Goal: Find specific page/section: Find specific page/section

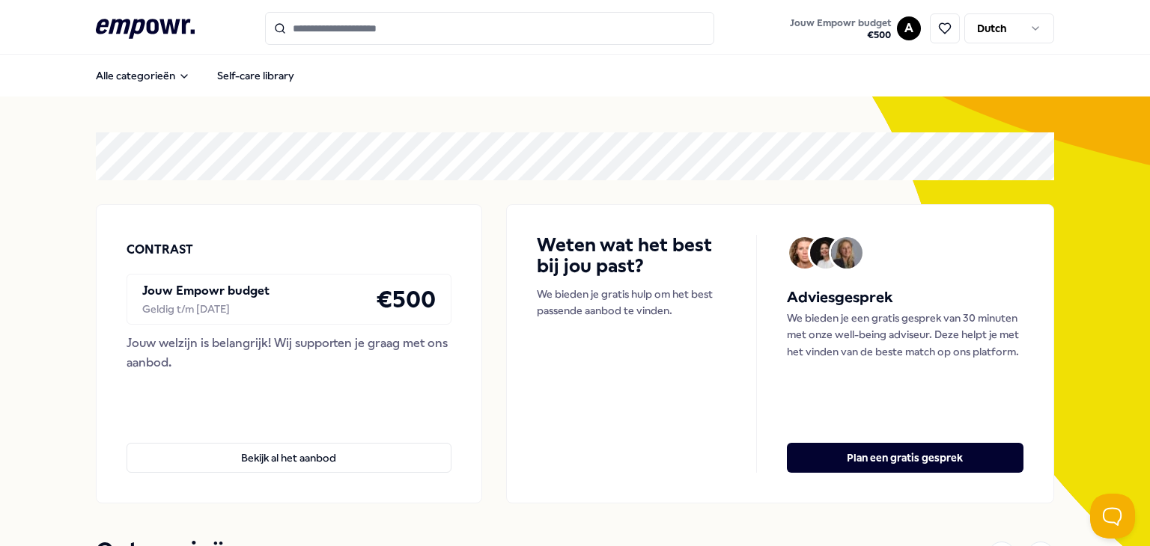
click at [394, 28] on input "Search for products, categories or subcategories" at bounding box center [489, 28] width 449 height 33
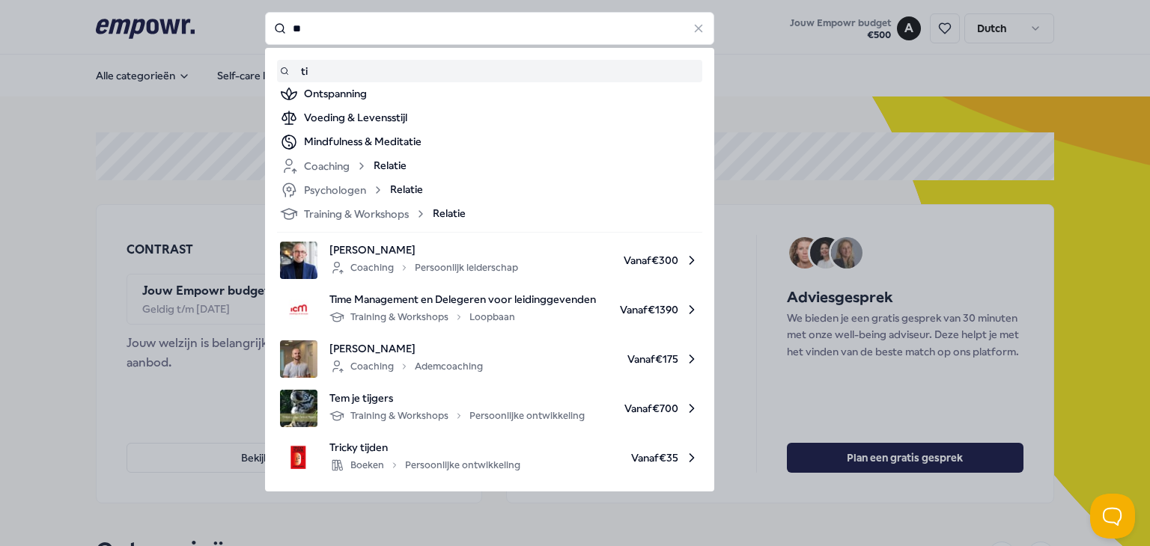
type input "*"
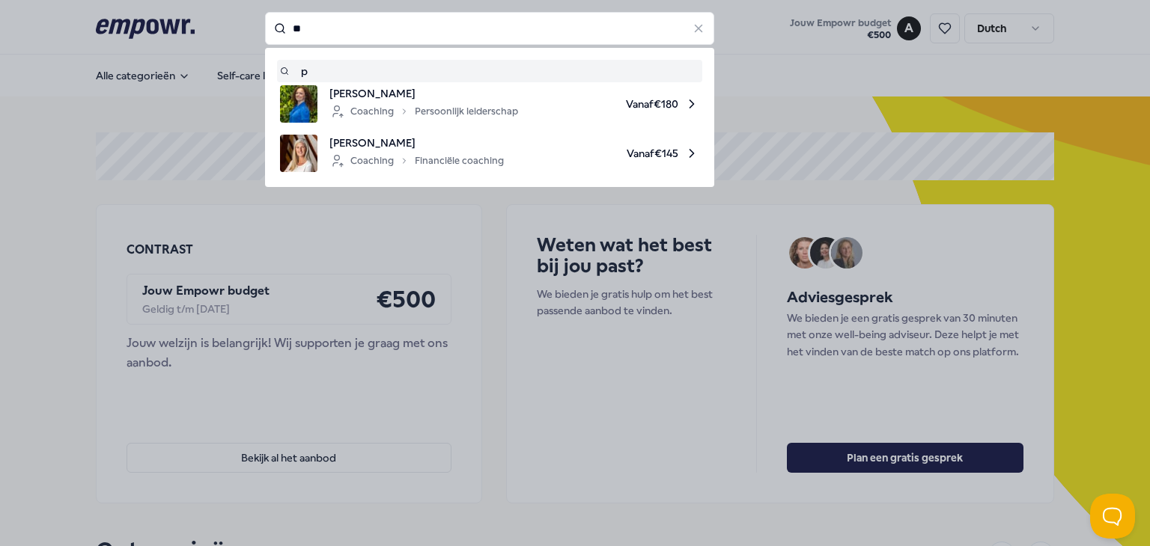
type input "*"
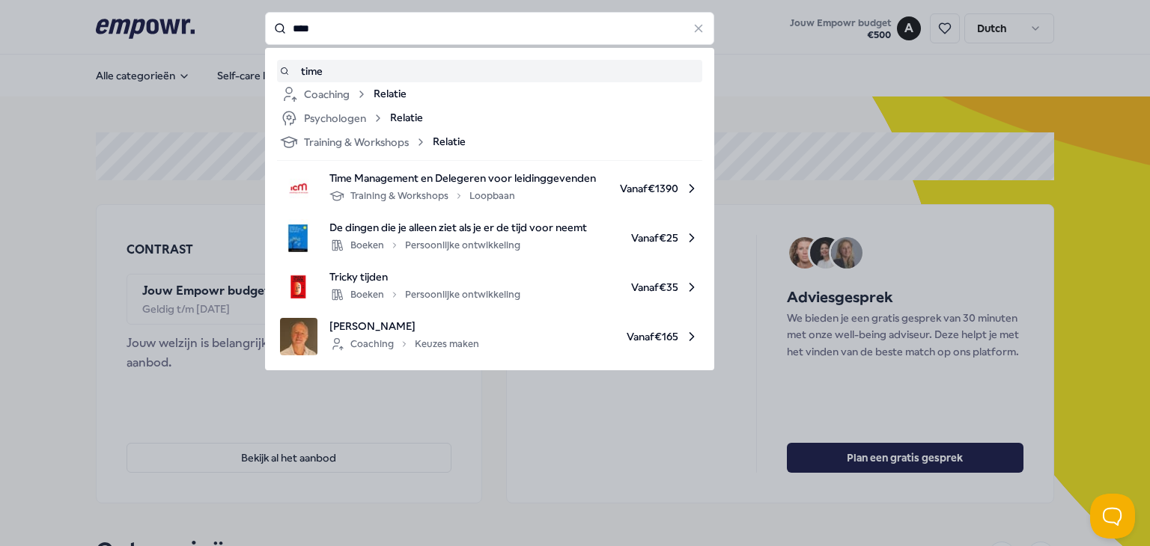
type input "****"
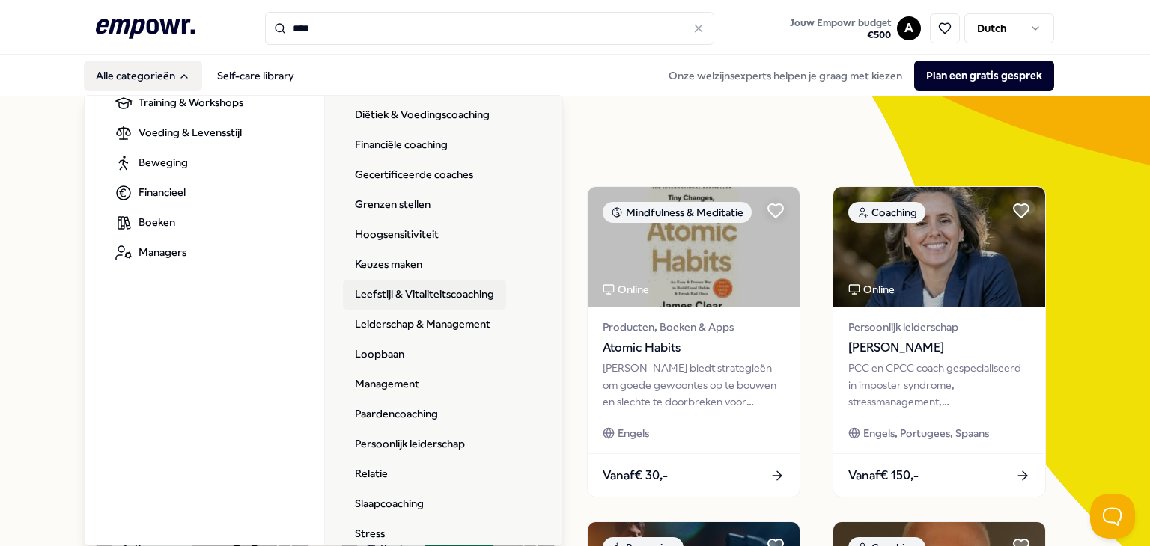
scroll to position [234, 0]
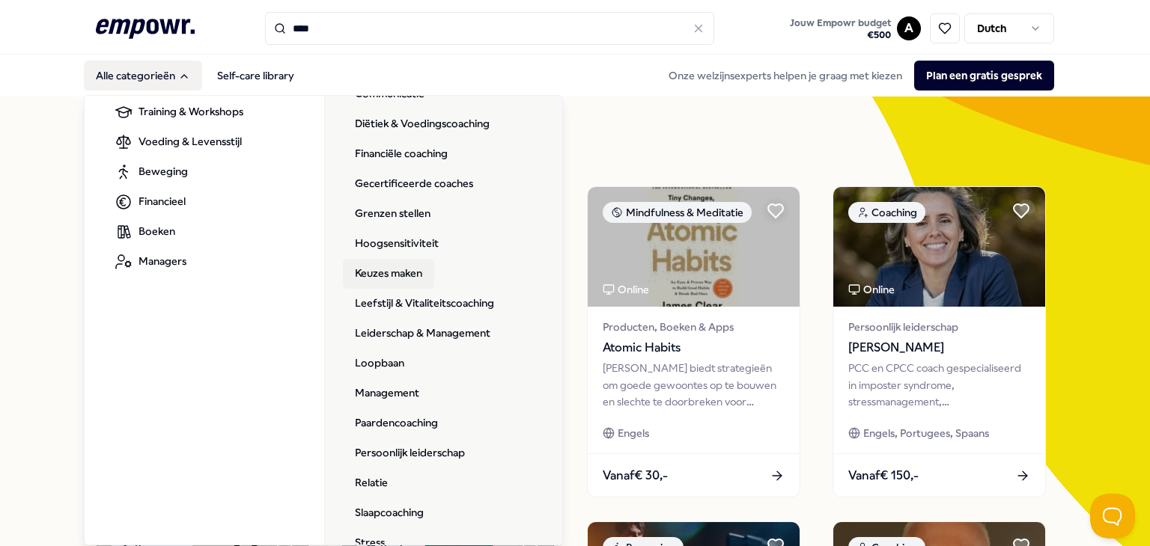
click at [391, 273] on link "Keuzes maken" at bounding box center [388, 274] width 91 height 30
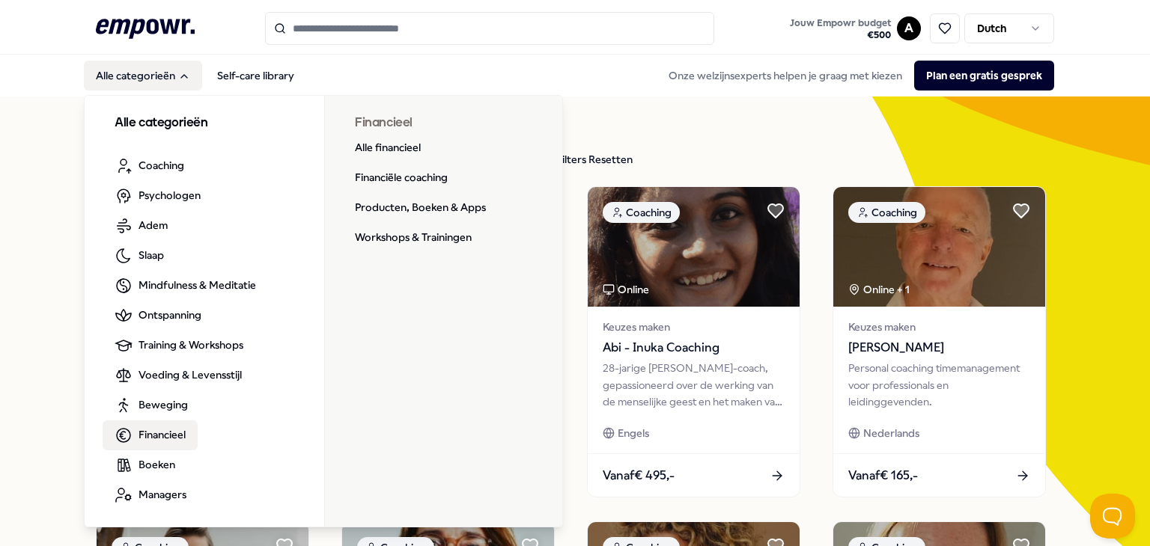
click at [158, 429] on span "Financieel" at bounding box center [161, 435] width 47 height 16
